Goal: Information Seeking & Learning: Learn about a topic

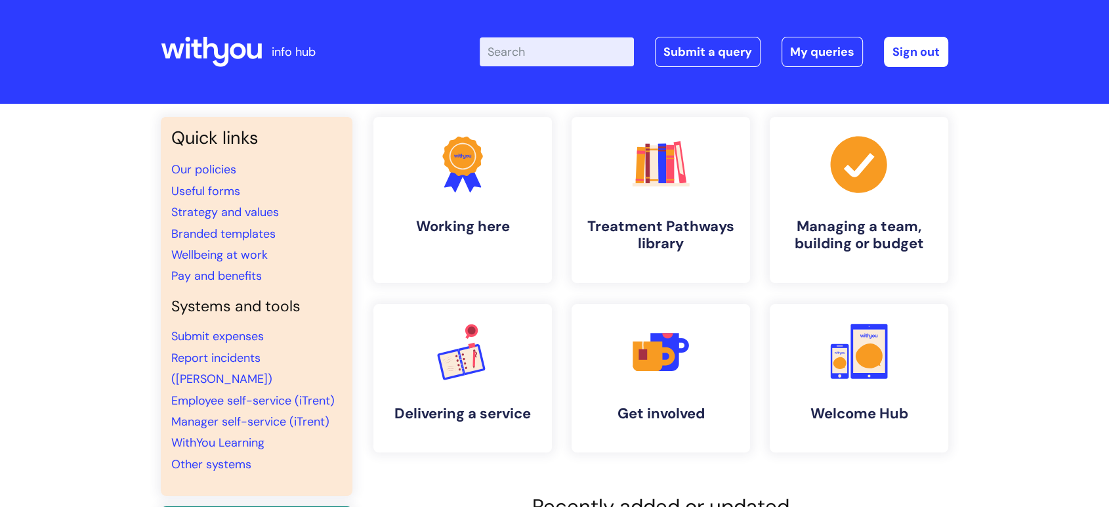
click at [538, 53] on input "Enter your search term here..." at bounding box center [557, 51] width 154 height 29
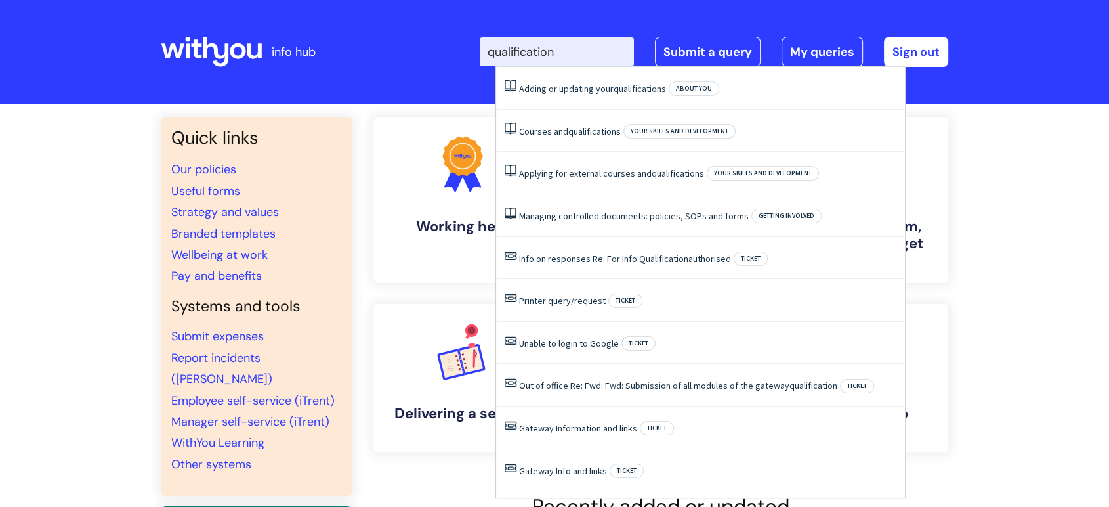
type input "qualifications"
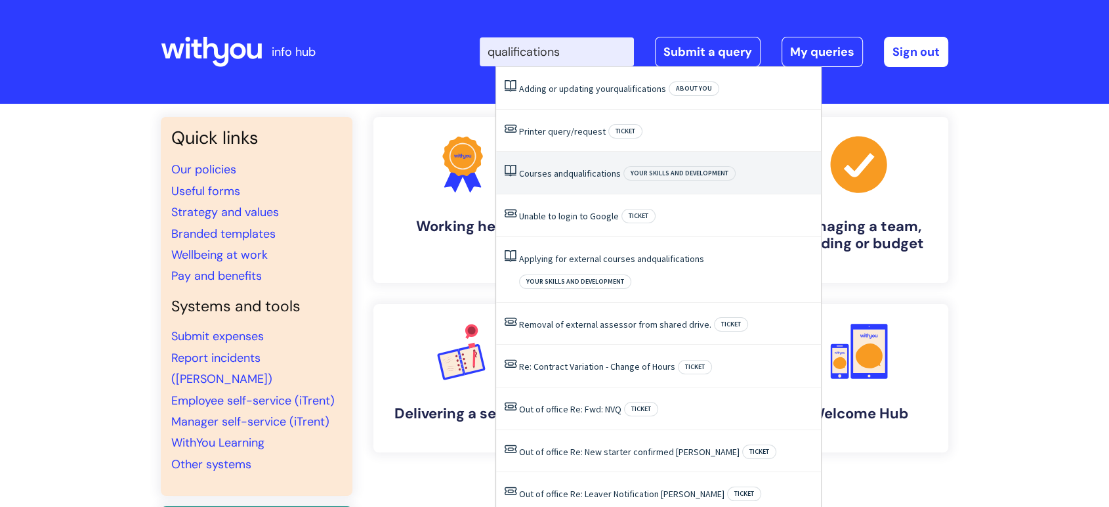
click at [551, 174] on link "Courses and qualifications" at bounding box center [570, 173] width 102 height 12
